Goal: Transaction & Acquisition: Purchase product/service

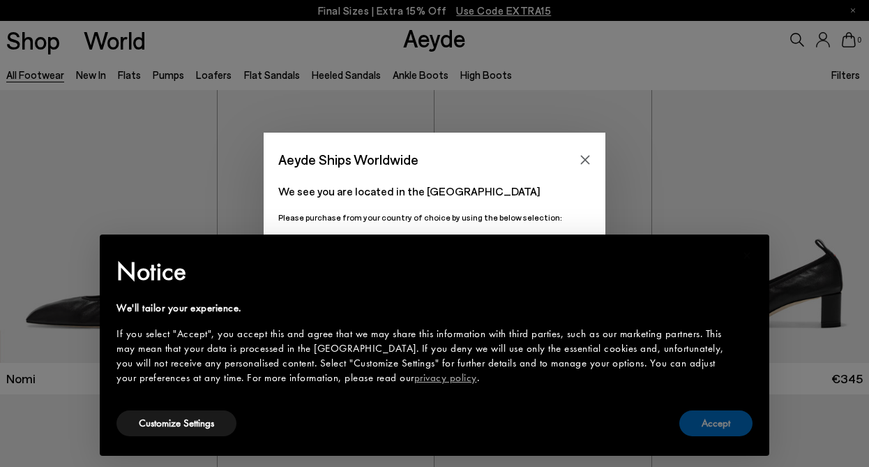
click at [730, 431] on button "Accept" at bounding box center [715, 423] width 73 height 26
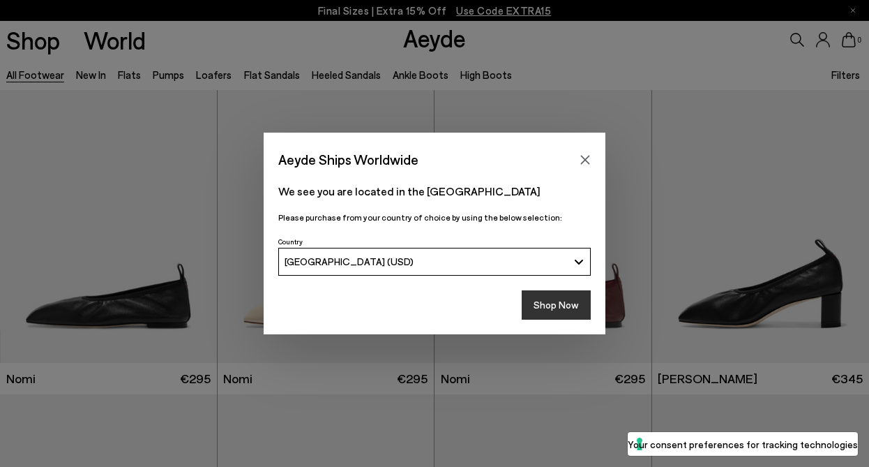
click at [552, 309] on button "Shop Now" at bounding box center [556, 304] width 69 height 29
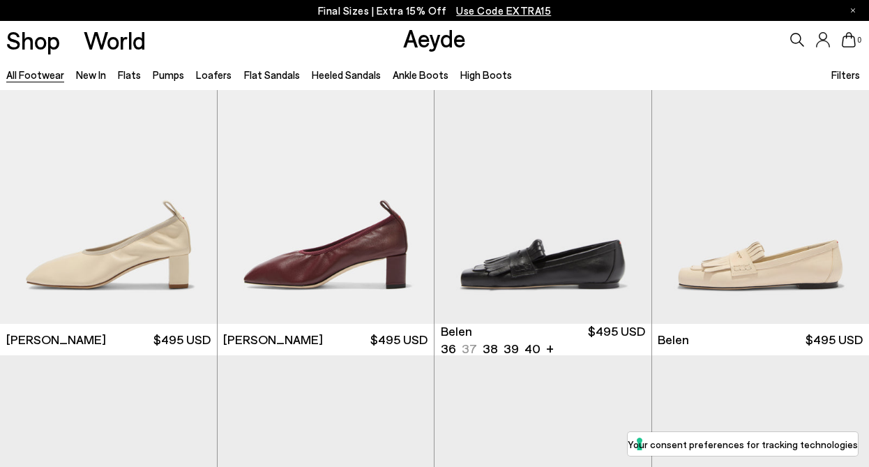
scroll to position [348, 0]
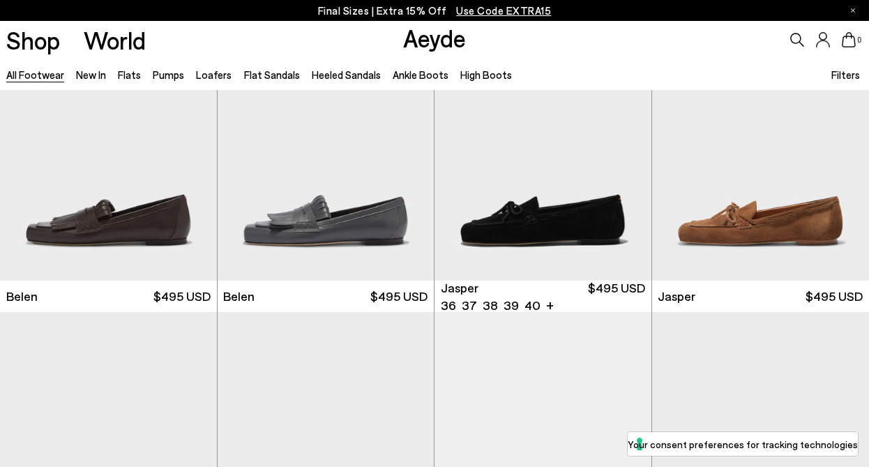
scroll to position [699, 0]
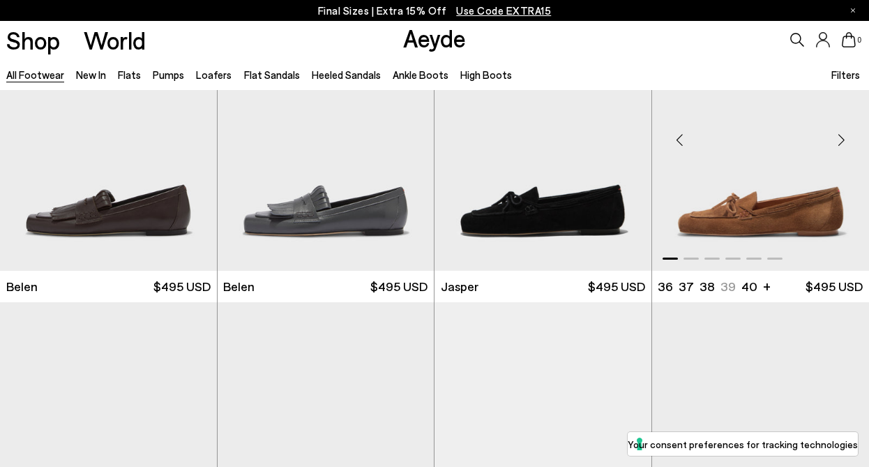
click at [738, 190] on img "1 / 6" at bounding box center [761, 134] width 218 height 273
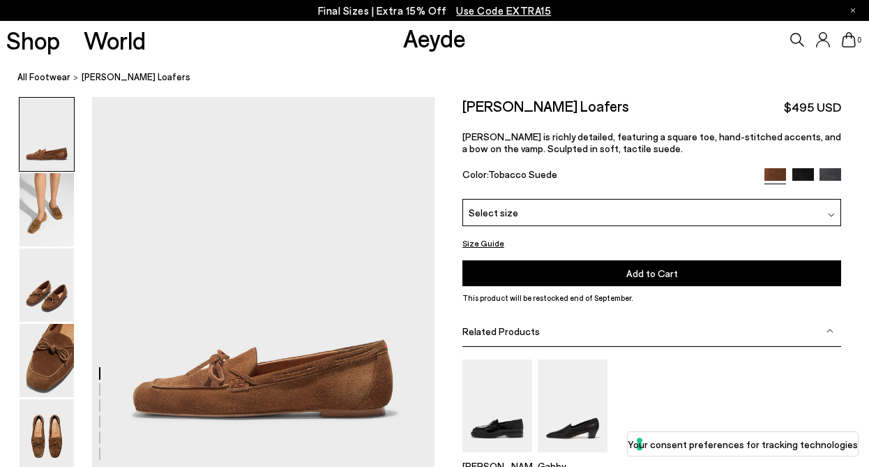
scroll to position [68, 0]
click at [745, 211] on div "Select size" at bounding box center [651, 212] width 379 height 27
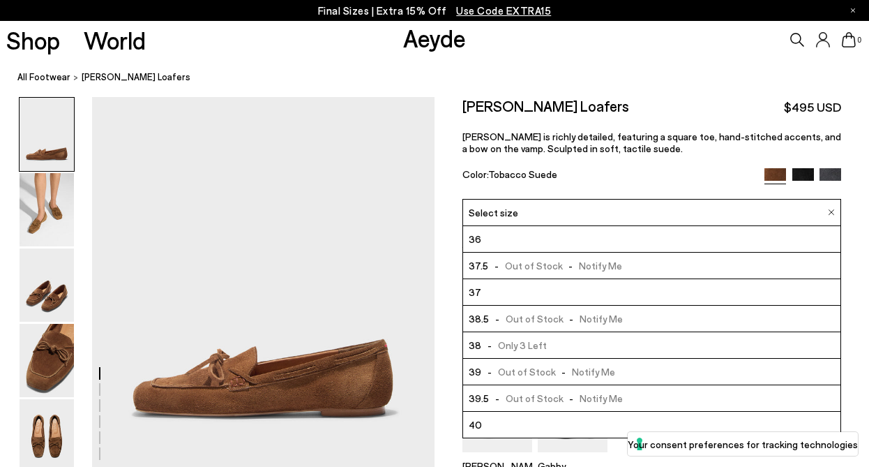
click at [531, 264] on span "- Out of Stock - Notify Me" at bounding box center [554, 265] width 133 height 17
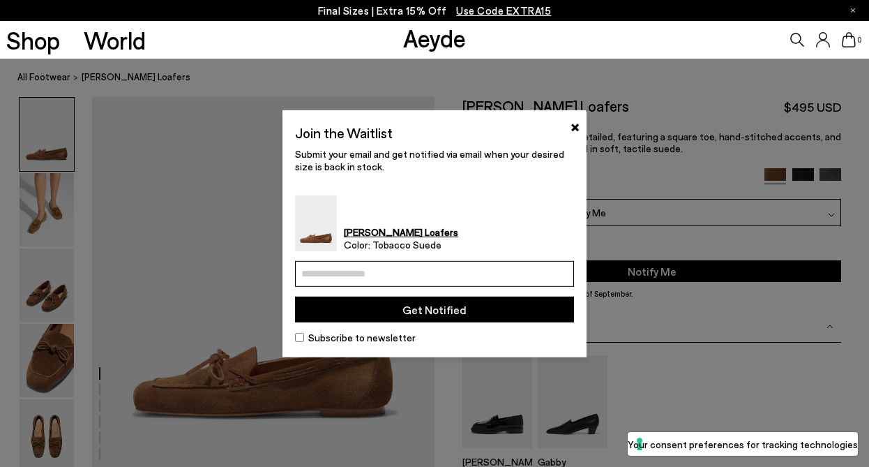
click at [487, 268] on input "email" at bounding box center [434, 274] width 279 height 26
type input "**********"
click at [444, 310] on button "Get Notified" at bounding box center [434, 309] width 279 height 26
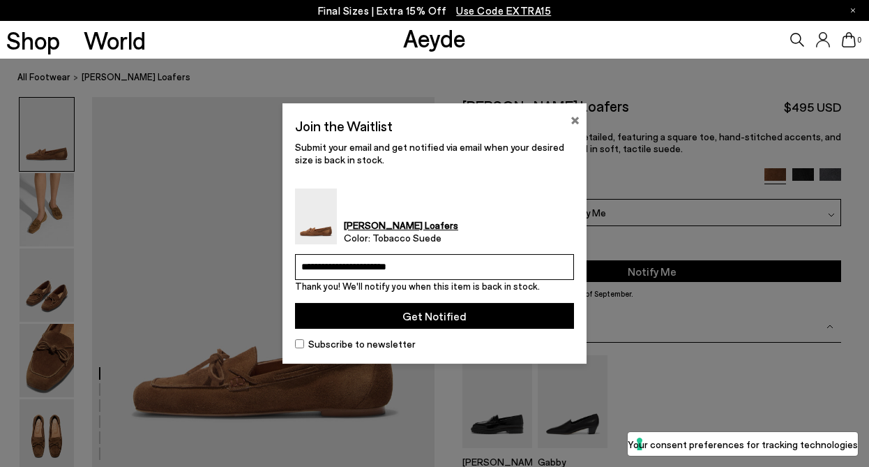
click at [573, 120] on button "×" at bounding box center [574, 118] width 9 height 17
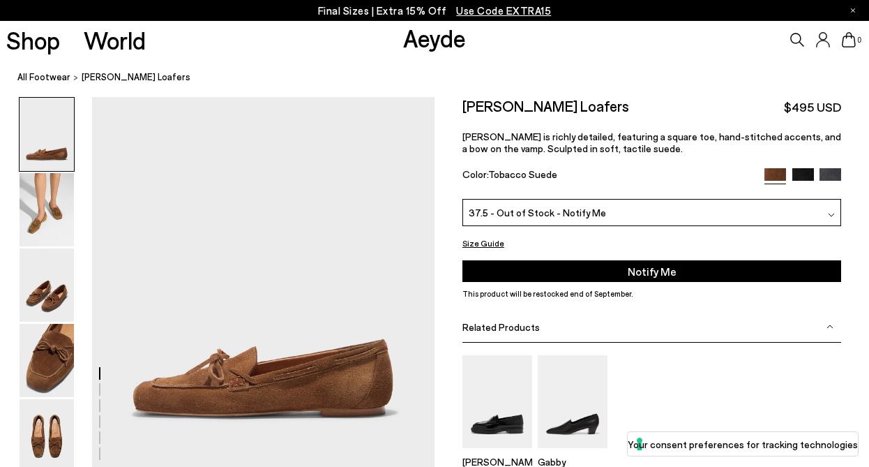
click at [566, 218] on span "37.5 - Out of Stock - Notify Me" at bounding box center [537, 212] width 137 height 15
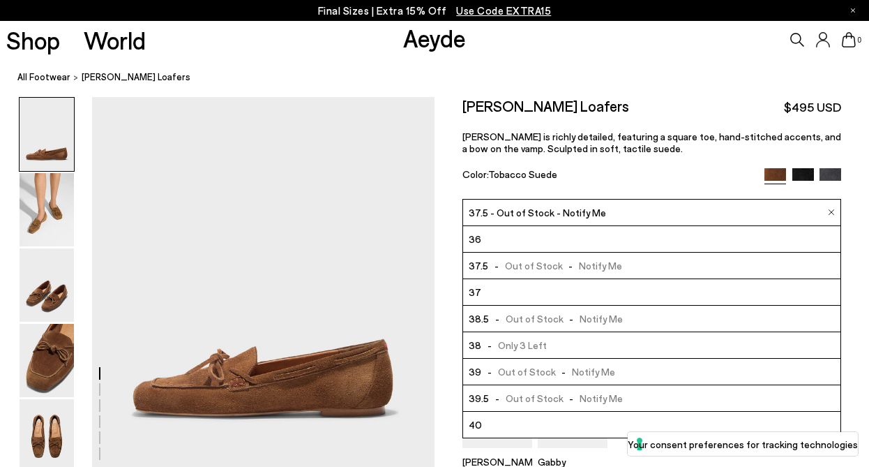
click at [523, 347] on span "- Only 3 Left" at bounding box center [513, 344] width 65 height 17
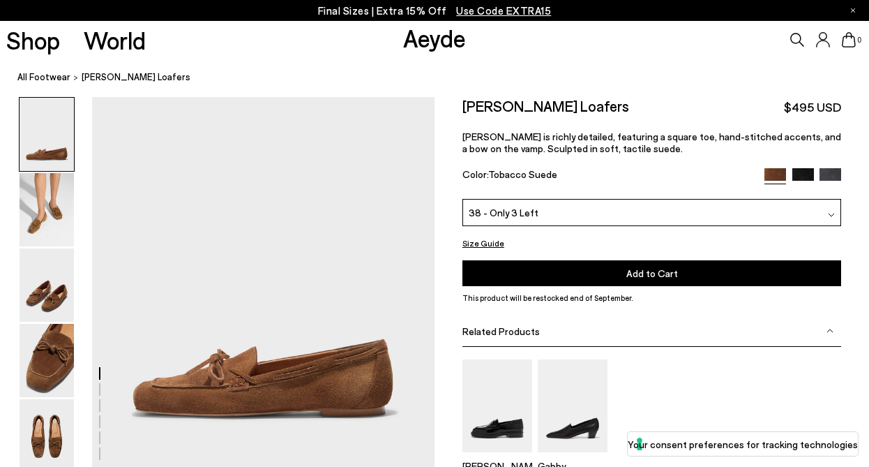
click at [626, 270] on button "Add to Cart Select a Size First" at bounding box center [651, 273] width 379 height 26
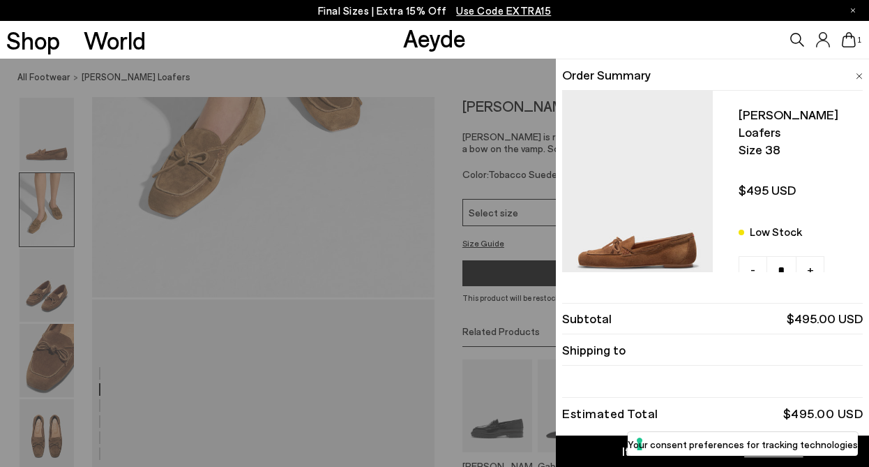
scroll to position [743, 0]
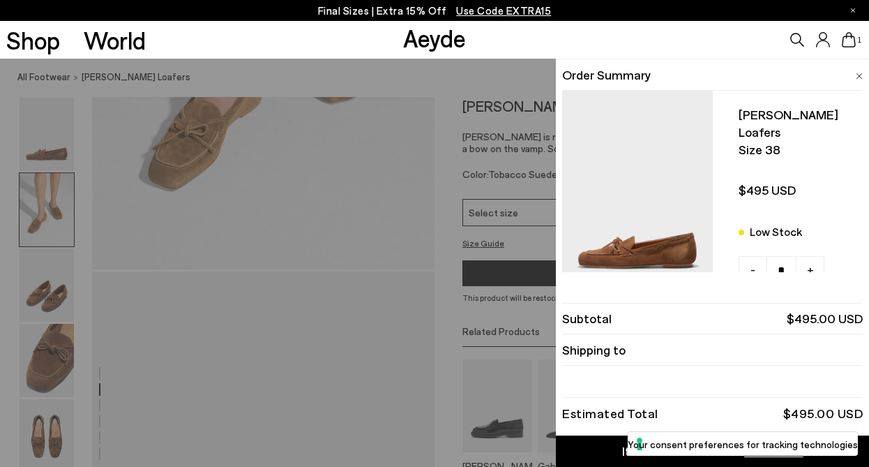
click at [857, 73] on img at bounding box center [859, 76] width 7 height 6
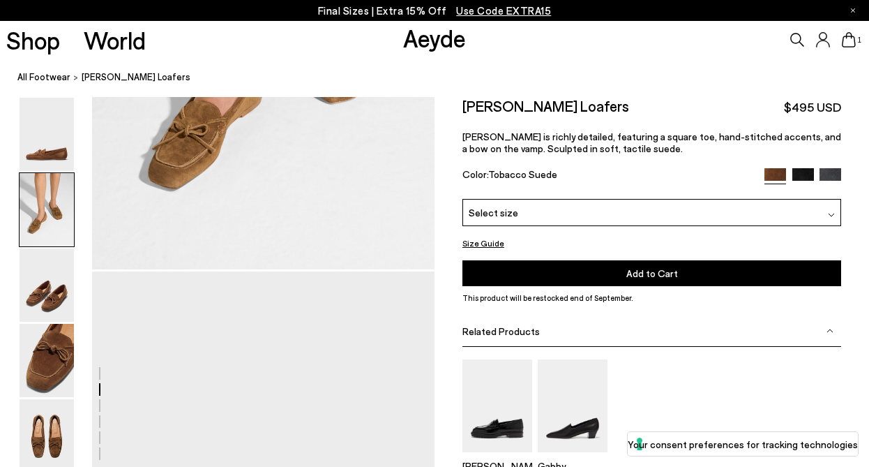
click at [849, 43] on icon at bounding box center [849, 39] width 14 height 15
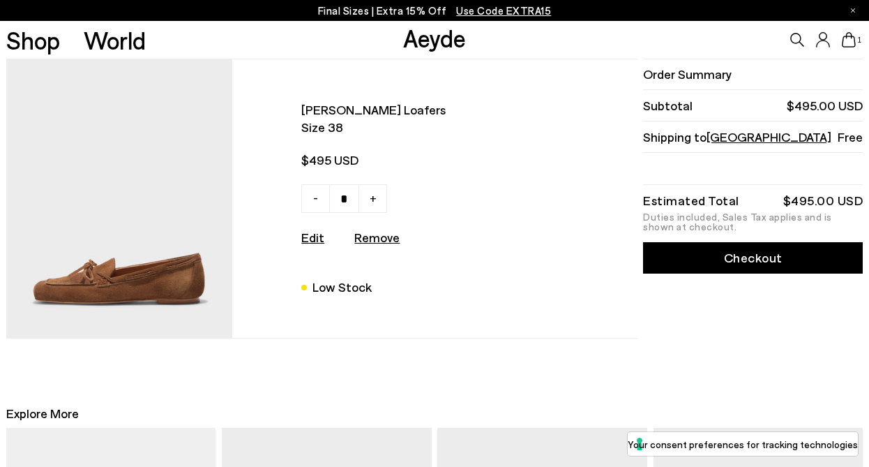
click at [735, 260] on link "Checkout" at bounding box center [753, 257] width 220 height 31
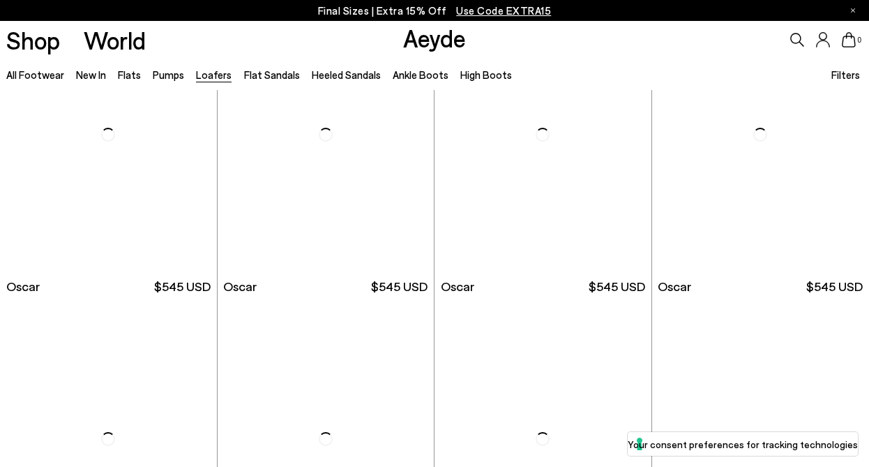
scroll to position [2522, 0]
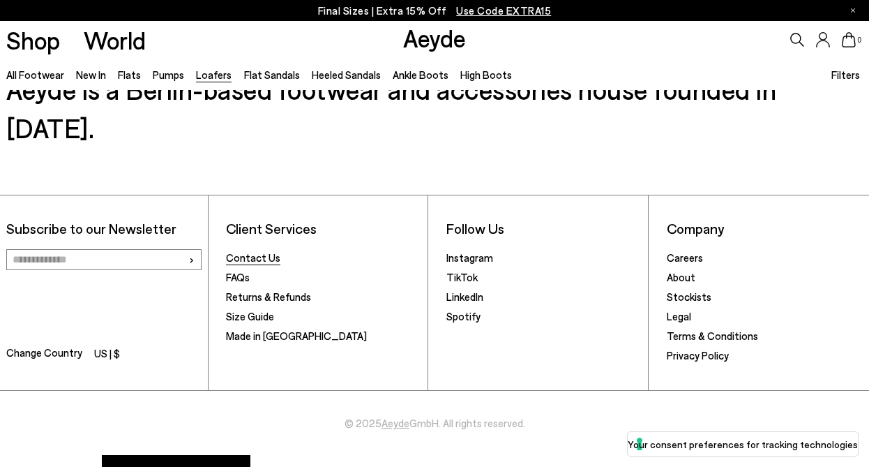
click at [266, 251] on link "Contact Us" at bounding box center [253, 257] width 54 height 13
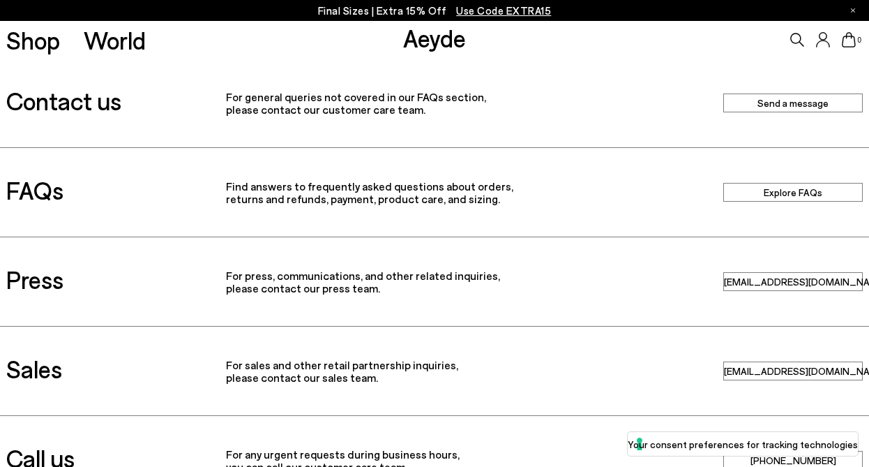
click at [763, 103] on link "Send a message" at bounding box center [792, 102] width 139 height 19
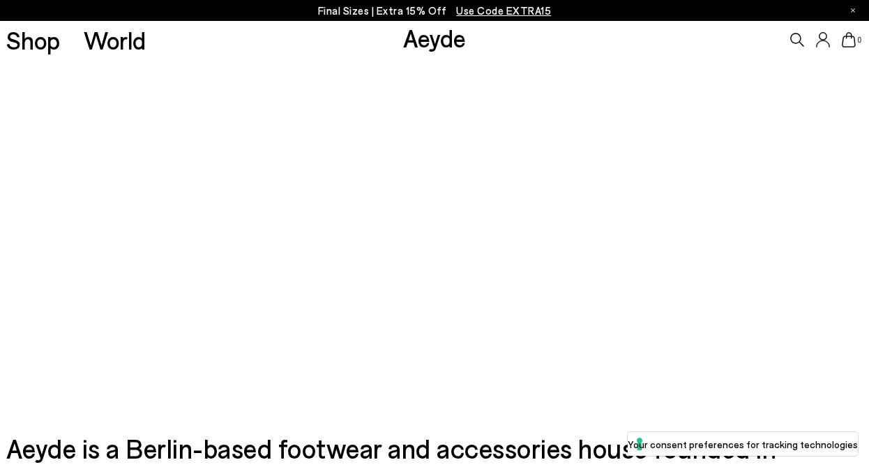
scroll to position [280, 0]
